Goal: Entertainment & Leisure: Consume media (video, audio)

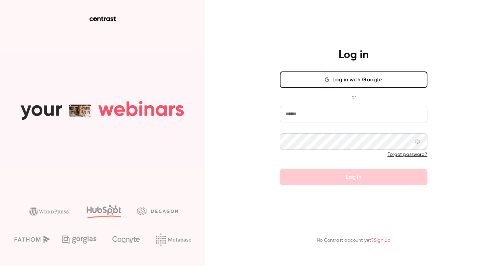
click at [282, 74] on button "Log in with Google" at bounding box center [354, 79] width 148 height 16
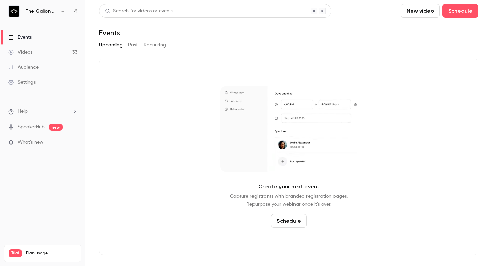
click at [29, 50] on div "Videos" at bounding box center [20, 52] width 24 height 7
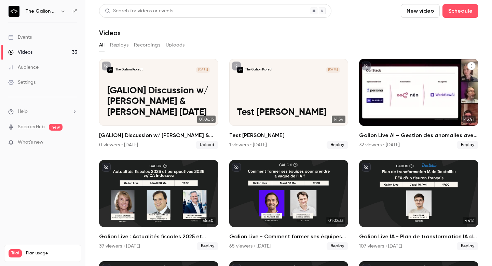
click at [282, 86] on div "Galion Live AI – Gestion des anomalies avec l'IA : use cases FinTech & IT" at bounding box center [418, 92] width 119 height 67
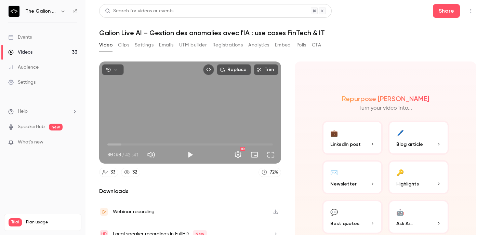
scroll to position [32, 0]
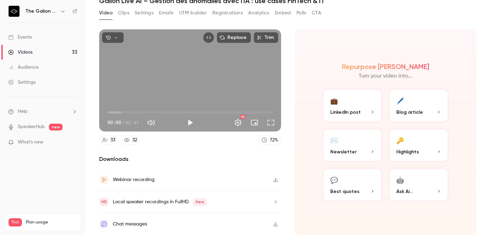
click at [282, 147] on button "🔑 Highlights" at bounding box center [418, 145] width 61 height 34
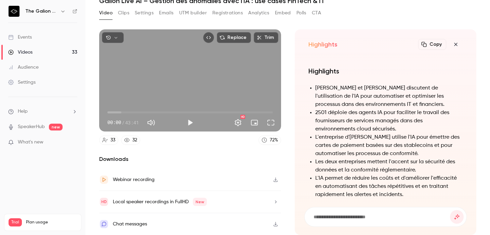
scroll to position [-277, 0]
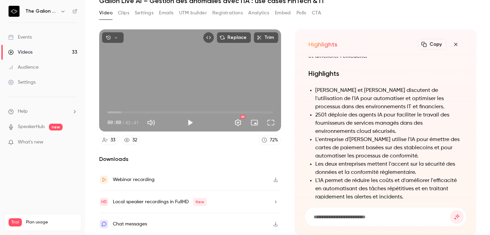
click at [282, 43] on icon "button" at bounding box center [455, 44] width 3 height 3
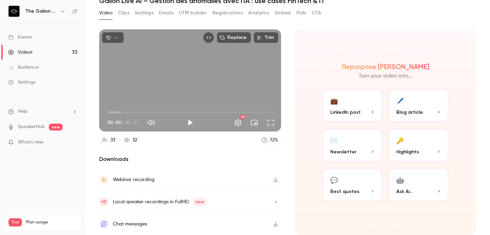
click at [282, 182] on button "💬 Best quotes" at bounding box center [352, 185] width 61 height 34
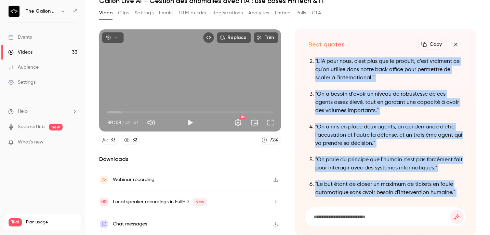
scroll to position [-81, 0]
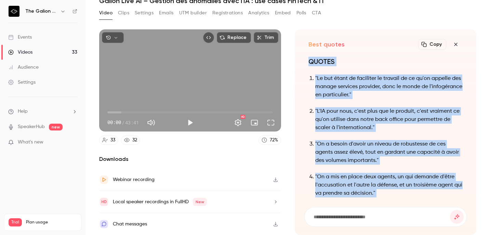
drag, startPoint x: 435, startPoint y: 185, endPoint x: 310, endPoint y: 64, distance: 174.7
click at [282, 62] on div "QUOTES "Le but étant de faciliter le travail de ce qu'on appelle des manage ser…" at bounding box center [385, 168] width 154 height 223
copy div "QUOTES "Le but étant de faciliter le travail de ce qu'on appelle des manage ser…"
click at [282, 44] on icon "button" at bounding box center [455, 44] width 8 height 5
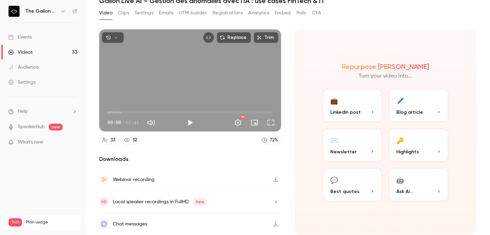
click at [282, 150] on span "Highlights" at bounding box center [407, 151] width 23 height 7
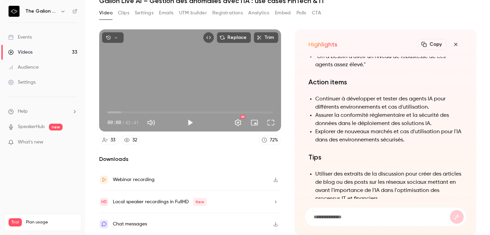
scroll to position [-61, 0]
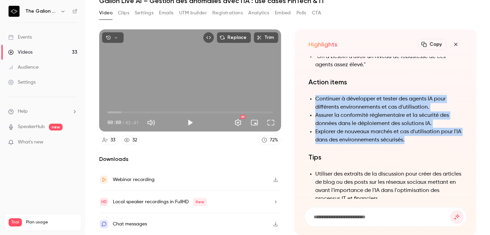
drag, startPoint x: 412, startPoint y: 139, endPoint x: 392, endPoint y: 94, distance: 49.5
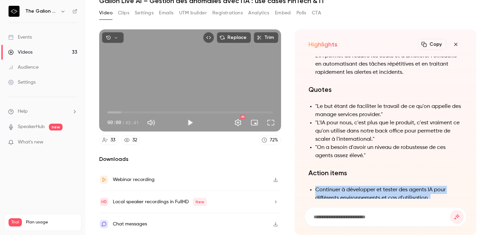
scroll to position [-154, 0]
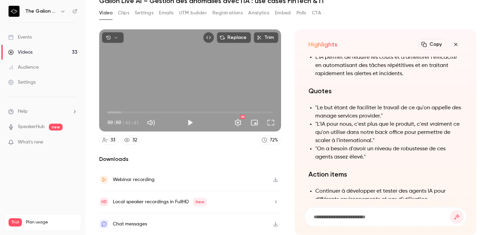
click at [282, 94] on h1 "Quotes" at bounding box center [385, 91] width 154 height 10
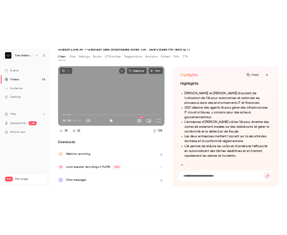
scroll to position [-268, 0]
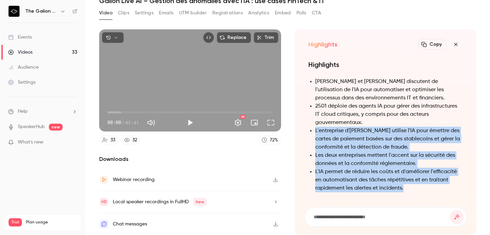
drag, startPoint x: 414, startPoint y: 188, endPoint x: 310, endPoint y: 132, distance: 117.8
click at [282, 131] on ul "[PERSON_NAME] et [PERSON_NAME] discutent de l'utilisation de l'IA pour automati…" at bounding box center [385, 135] width 154 height 115
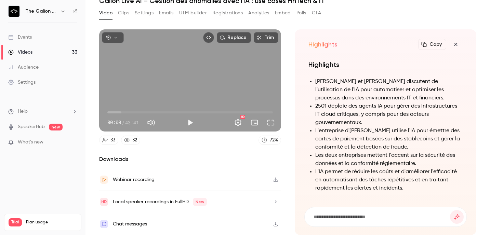
click at [282, 50] on div "Highlights Copy Turn your video into..." at bounding box center [385, 45] width 154 height 14
click at [282, 42] on button "Copy" at bounding box center [432, 44] width 28 height 11
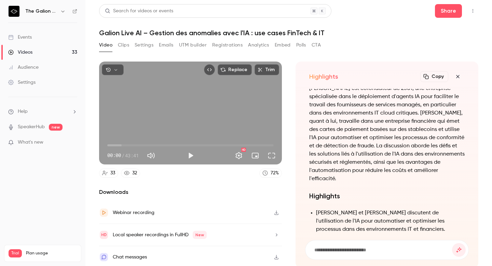
scroll to position [-405, 0]
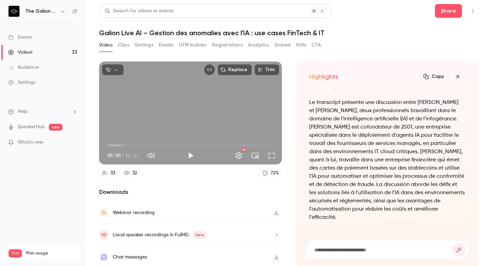
click at [282, 157] on p "Le transcript présente une discussion entre [PERSON_NAME] et [PERSON_NAME], deu…" at bounding box center [386, 159] width 155 height 123
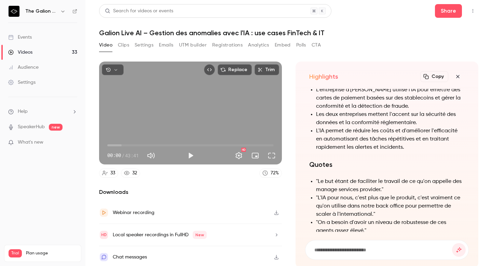
scroll to position [-253, 0]
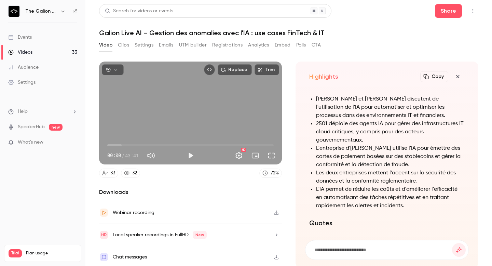
click at [282, 157] on li "L'entreprise d'[PERSON_NAME] utilise l'IA pour émettre des cartes de paiement b…" at bounding box center [390, 156] width 149 height 25
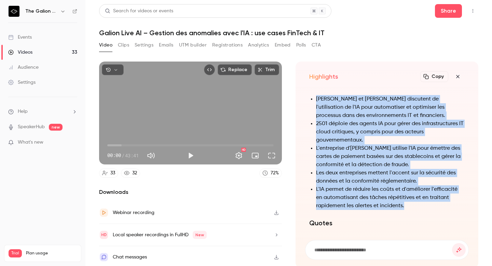
drag, startPoint x: 409, startPoint y: 203, endPoint x: 315, endPoint y: 102, distance: 138.0
click at [282, 101] on ul "[PERSON_NAME] et [PERSON_NAME] discutent de l'utilisation de l'IA pour automati…" at bounding box center [386, 152] width 155 height 115
copy ul "[PERSON_NAME] et [PERSON_NAME] discutent de l'utilisation de l'IA pour automati…"
click at [282, 76] on icon "button" at bounding box center [458, 76] width 8 height 5
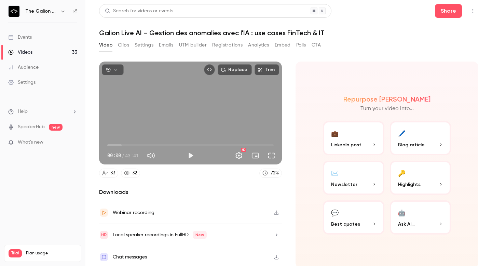
click at [251, 45] on button "Analytics" at bounding box center [258, 45] width 21 height 11
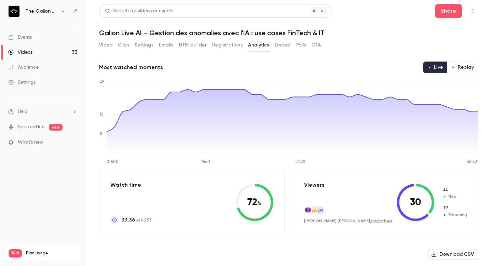
click at [102, 48] on button "Video" at bounding box center [105, 45] width 13 height 11
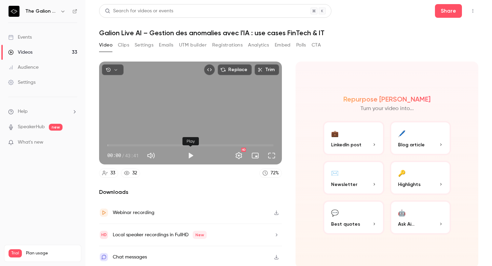
click at [191, 156] on button "Play" at bounding box center [191, 156] width 14 height 14
type input "***"
click at [113, 145] on span "01:26" at bounding box center [190, 145] width 166 height 11
click at [118, 145] on span "01:26" at bounding box center [190, 145] width 166 height 11
click at [120, 145] on span "03:19" at bounding box center [120, 145] width 2 height 2
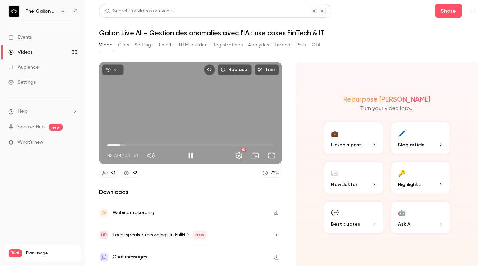
click at [119, 144] on span "03:20" at bounding box center [120, 145] width 2 height 2
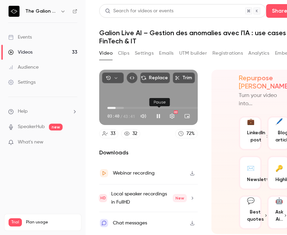
click at [160, 118] on button "Pause" at bounding box center [158, 116] width 14 height 14
click at [159, 117] on button "Play" at bounding box center [158, 116] width 14 height 14
click at [159, 114] on button "Pause" at bounding box center [158, 116] width 14 height 14
click at [159, 117] on button "Play" at bounding box center [158, 116] width 14 height 14
click at [190, 118] on button "Turn on miniplayer" at bounding box center [187, 116] width 14 height 14
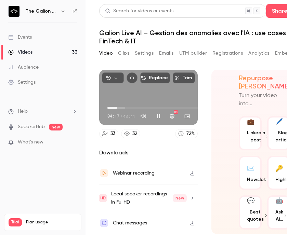
type input "*****"
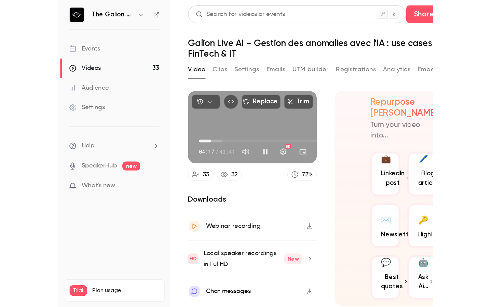
scroll to position [0, 14]
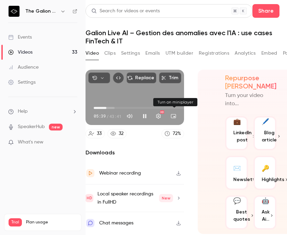
click at [175, 113] on button "Turn on miniplayer" at bounding box center [173, 116] width 14 height 14
click at [105, 108] on span "05:03" at bounding box center [105, 108] width 2 height 2
click at [144, 117] on button "Pause" at bounding box center [145, 116] width 14 height 14
click at [145, 117] on button "Play" at bounding box center [145, 116] width 14 height 14
click at [112, 109] on span "08:35" at bounding box center [113, 108] width 2 height 2
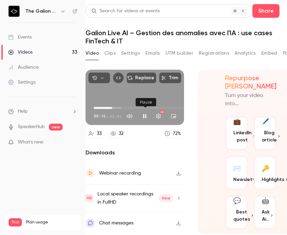
click at [146, 119] on button "Pause" at bounding box center [145, 116] width 14 height 14
click at [146, 119] on button "Play" at bounding box center [145, 116] width 14 height 14
click at [173, 114] on button "Turn off miniplayer" at bounding box center [173, 116] width 14 height 14
click at [172, 117] on button "Turn on miniplayer" at bounding box center [173, 116] width 14 height 14
click at [148, 116] on button "Pause" at bounding box center [145, 116] width 14 height 14
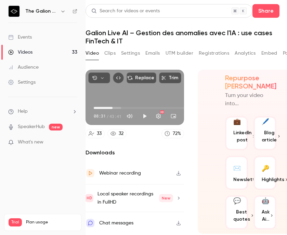
click at [145, 117] on button "Play" at bounding box center [145, 116] width 14 height 14
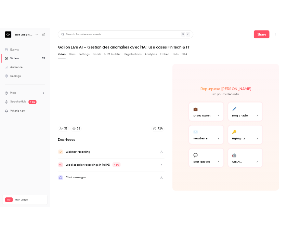
scroll to position [0, 0]
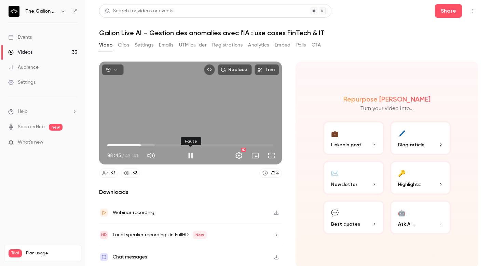
click at [191, 154] on button "Pause" at bounding box center [191, 156] width 14 height 14
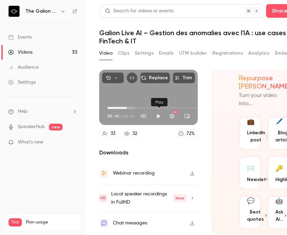
click at [156, 114] on button "Play" at bounding box center [158, 116] width 14 height 14
click at [71, 186] on nav "The Galion Project Events Videos 33 Audience Settings Help SpeakerHub new What'…" at bounding box center [42, 117] width 85 height 235
click at [176, 108] on span "30:38" at bounding box center [175, 108] width 2 height 2
click at [174, 108] on span "29:52" at bounding box center [173, 108] width 2 height 2
click at [188, 108] on div "Turn off miniplayer" at bounding box center [189, 102] width 44 height 15
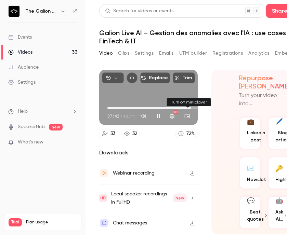
click at [190, 108] on div "Turn off miniplayer" at bounding box center [189, 102] width 44 height 15
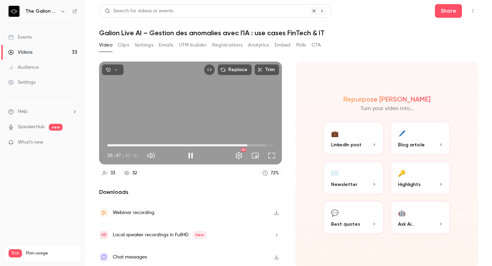
drag, startPoint x: 252, startPoint y: 143, endPoint x: 247, endPoint y: 144, distance: 4.5
click at [247, 144] on span "36:47" at bounding box center [247, 145] width 2 height 2
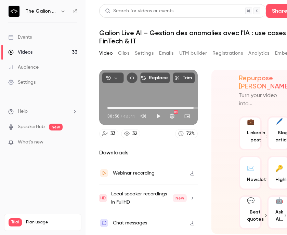
type input "******"
